Goal: Task Accomplishment & Management: Complete application form

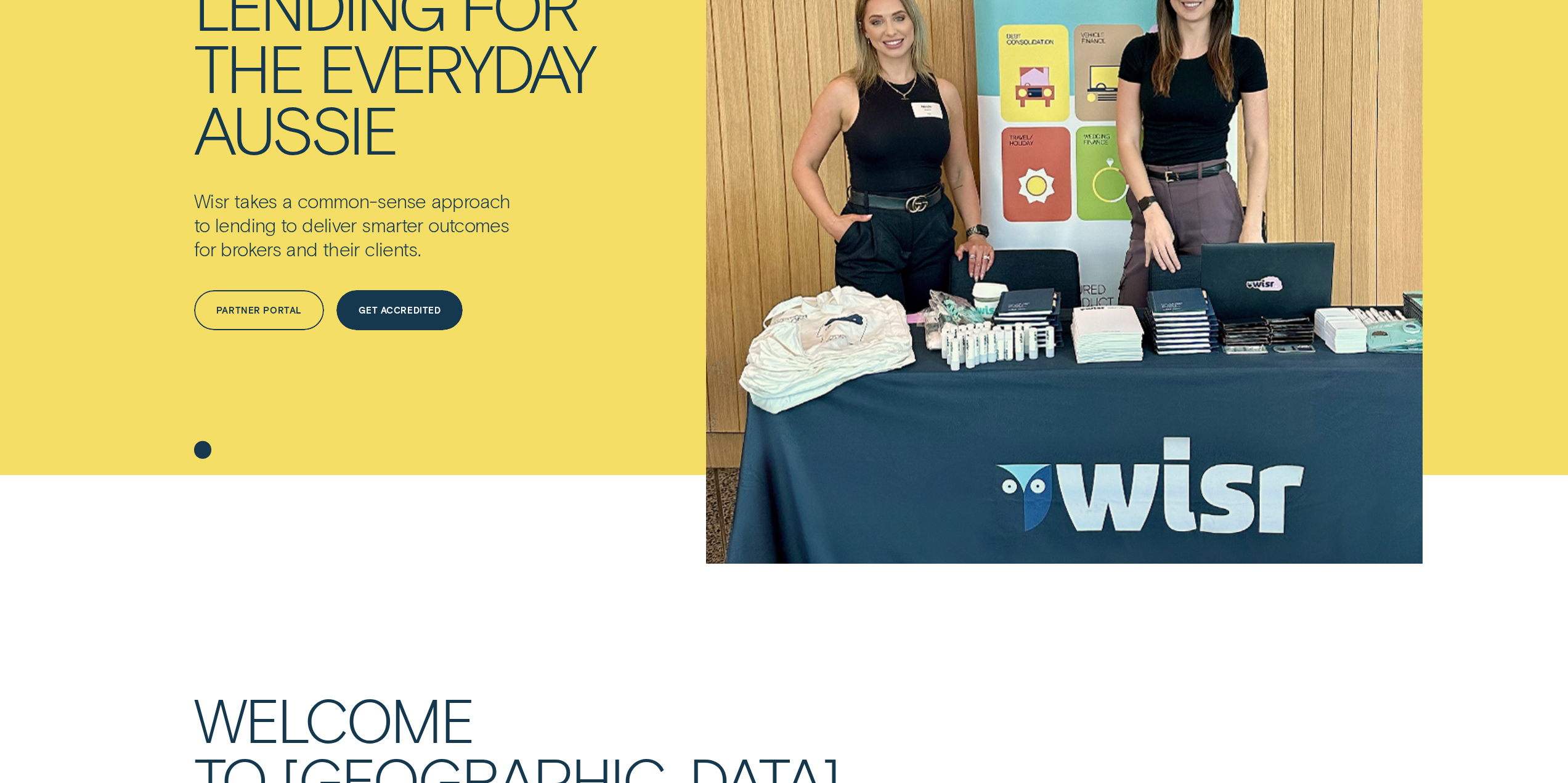
scroll to position [61, 0]
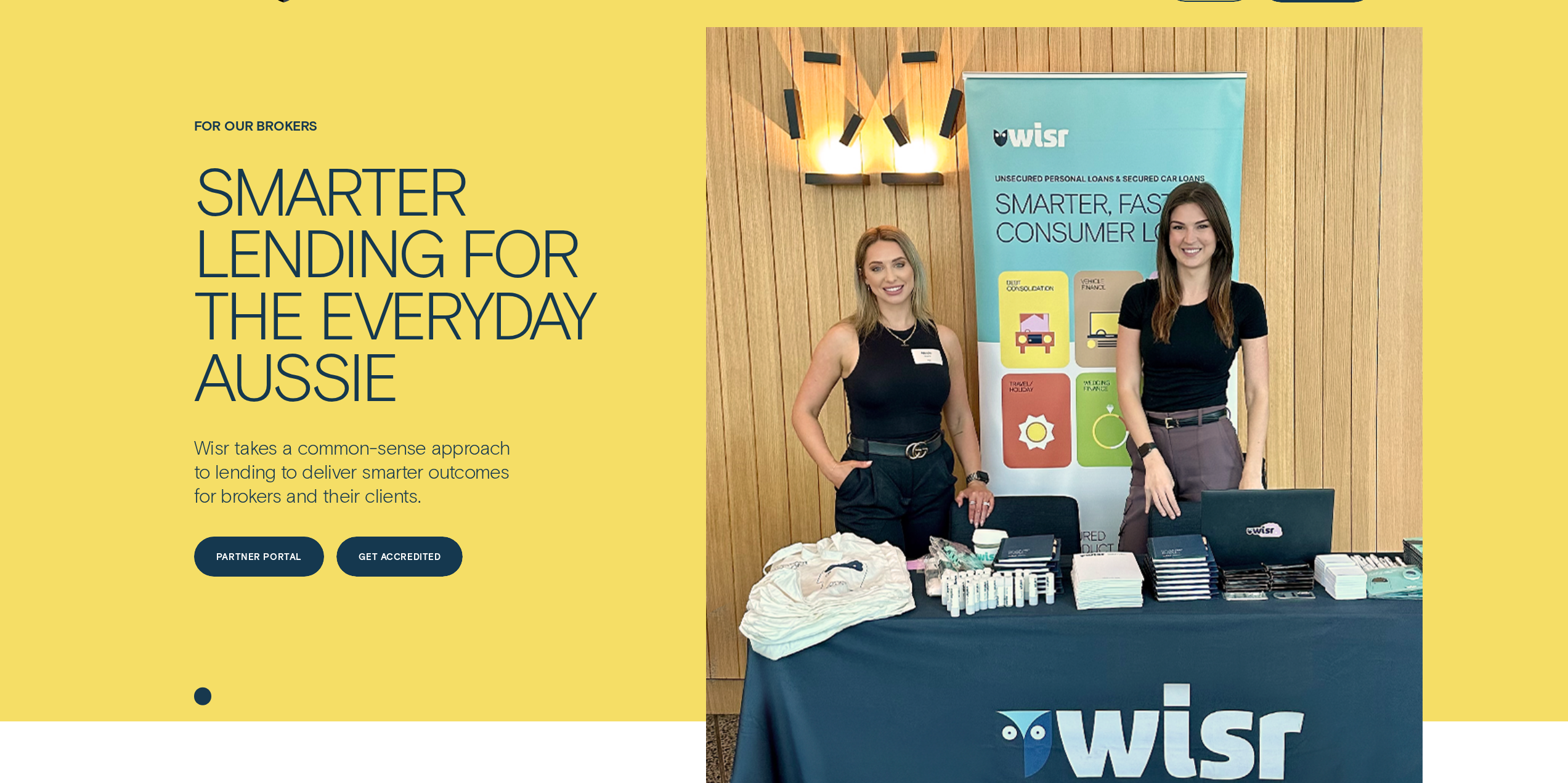
click at [267, 556] on div "Partner Portal" at bounding box center [259, 557] width 85 height 8
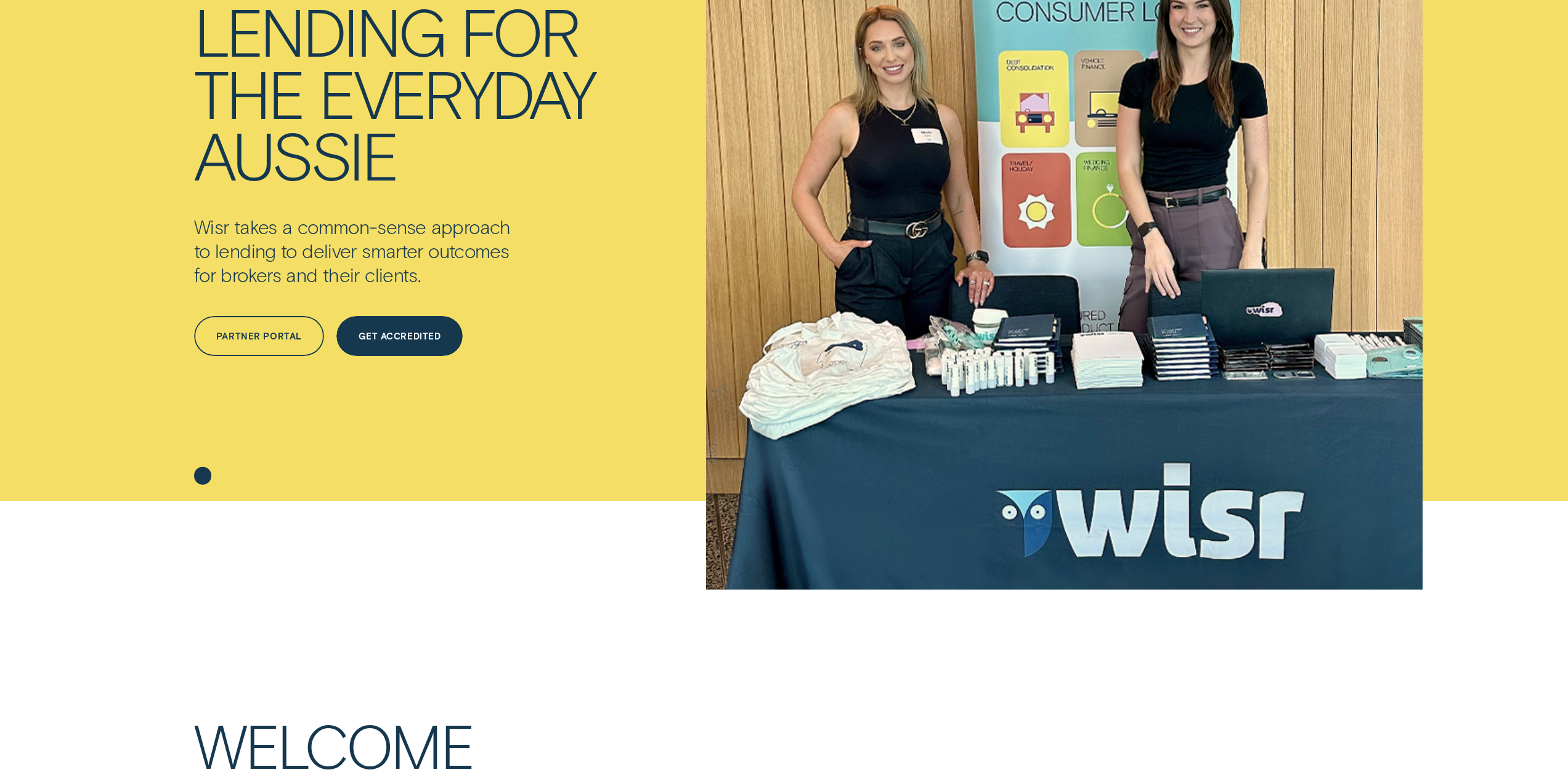
scroll to position [308, 0]
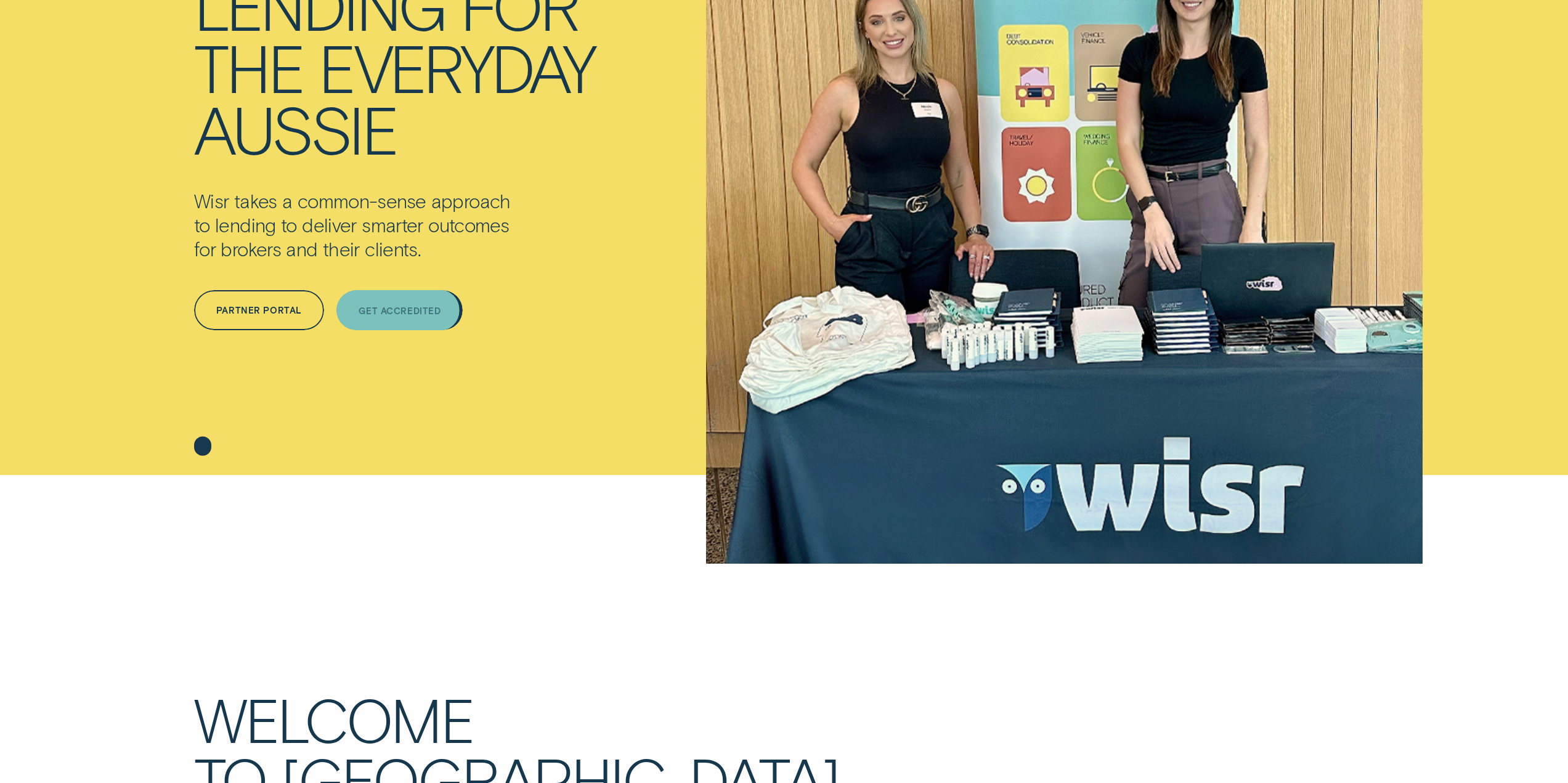
click at [427, 319] on div "Get Accredited" at bounding box center [400, 310] width 126 height 40
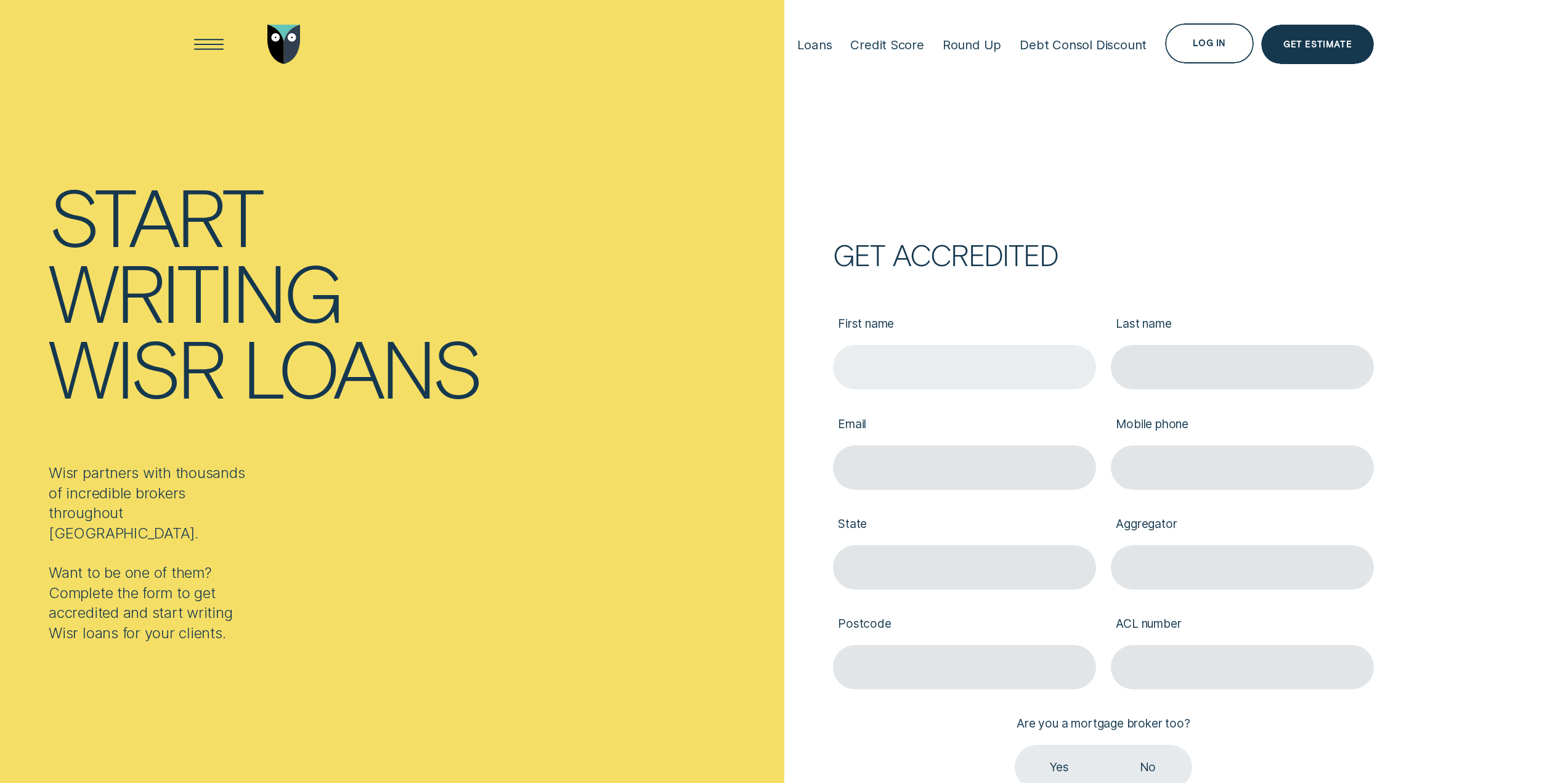
click at [917, 363] on input "First name" at bounding box center [964, 367] width 263 height 44
type input "young soo"
type input "kim"
type input "yskim76@gmail.com"
type input "0425652604"
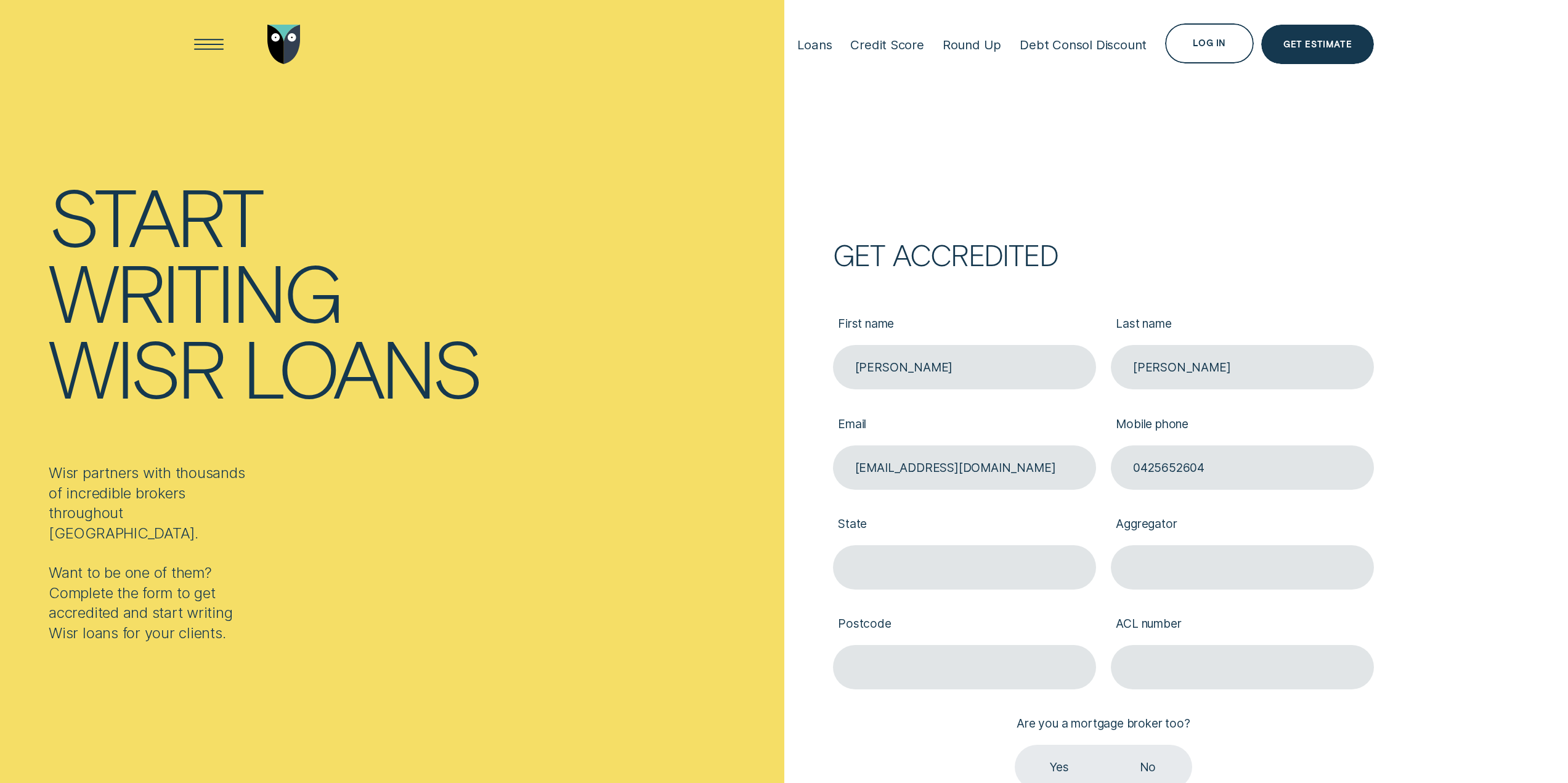
type input "QLD"
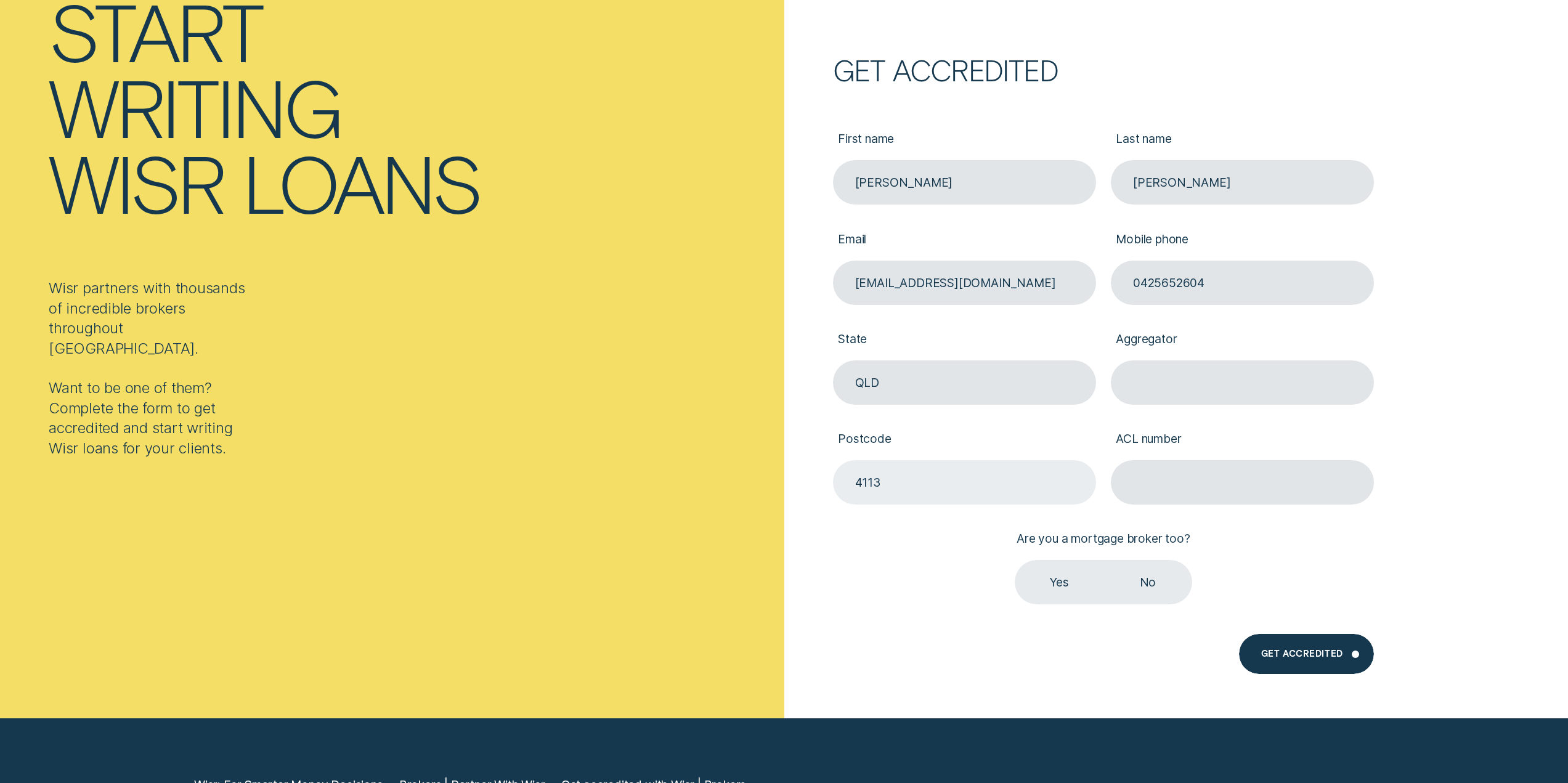
click at [933, 478] on input "4113" at bounding box center [964, 482] width 263 height 44
type input "4127"
click at [863, 590] on div "First name young soo Last name kim Email yskim76@gmail.com Mobile phone 0425652…" at bounding box center [1103, 354] width 556 height 500
click at [1153, 581] on label "No" at bounding box center [1148, 582] width 89 height 44
click at [1103, 560] on input "No" at bounding box center [1103, 560] width 0 height 0
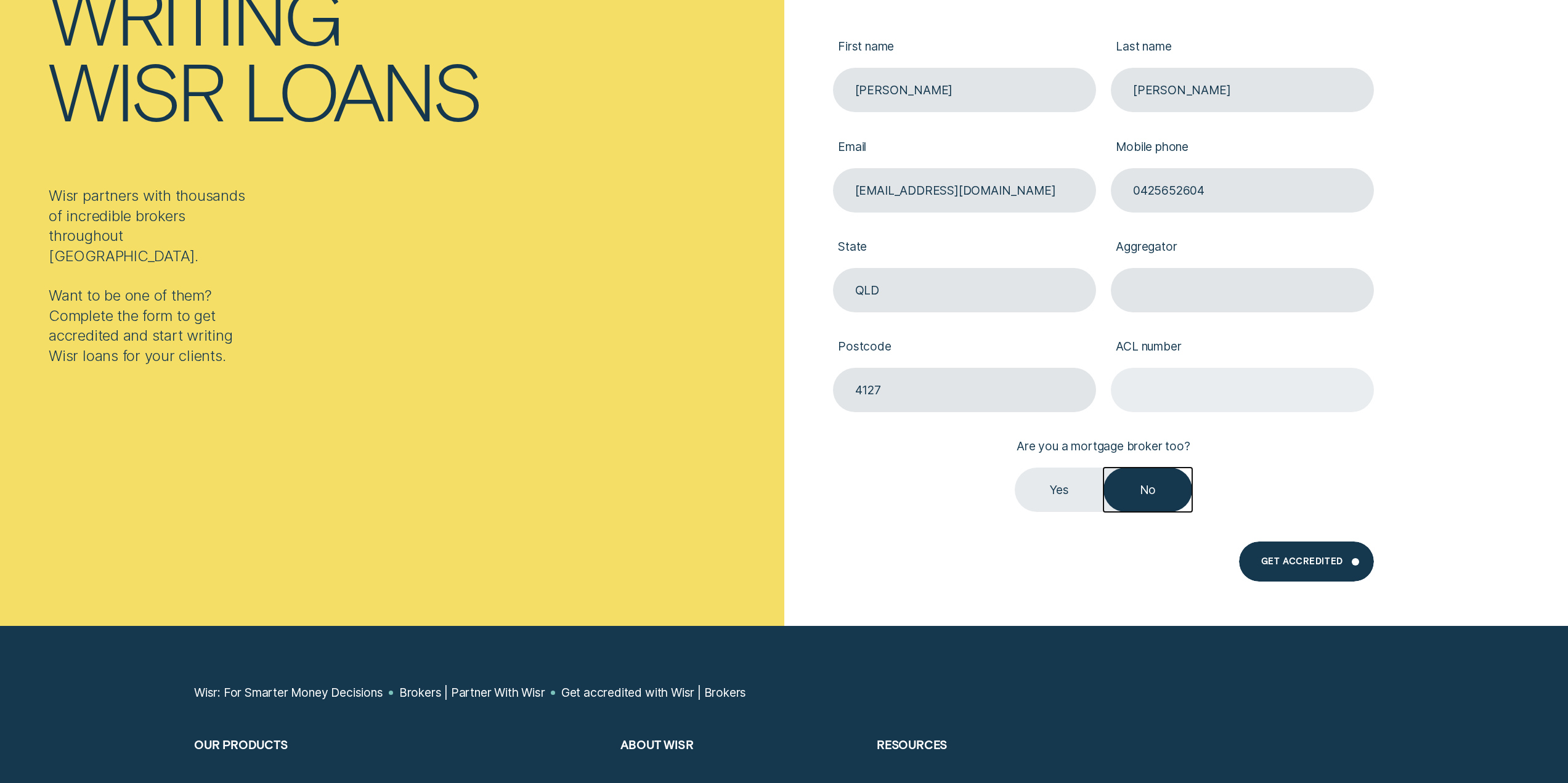
scroll to position [432, 0]
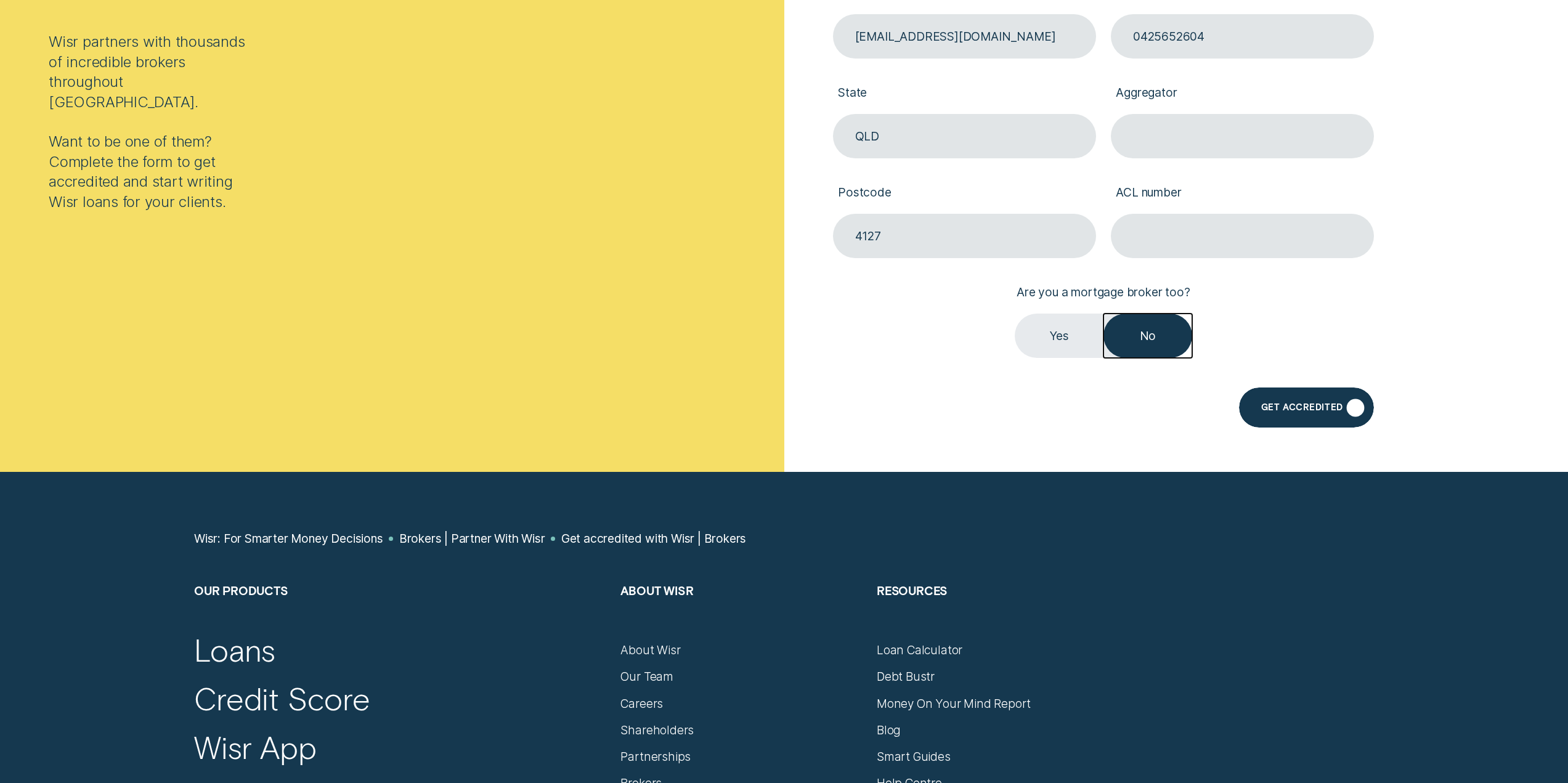
click at [1292, 403] on div "Get Accredited" at bounding box center [1306, 407] width 135 height 40
